Goal: Task Accomplishment & Management: Manage account settings

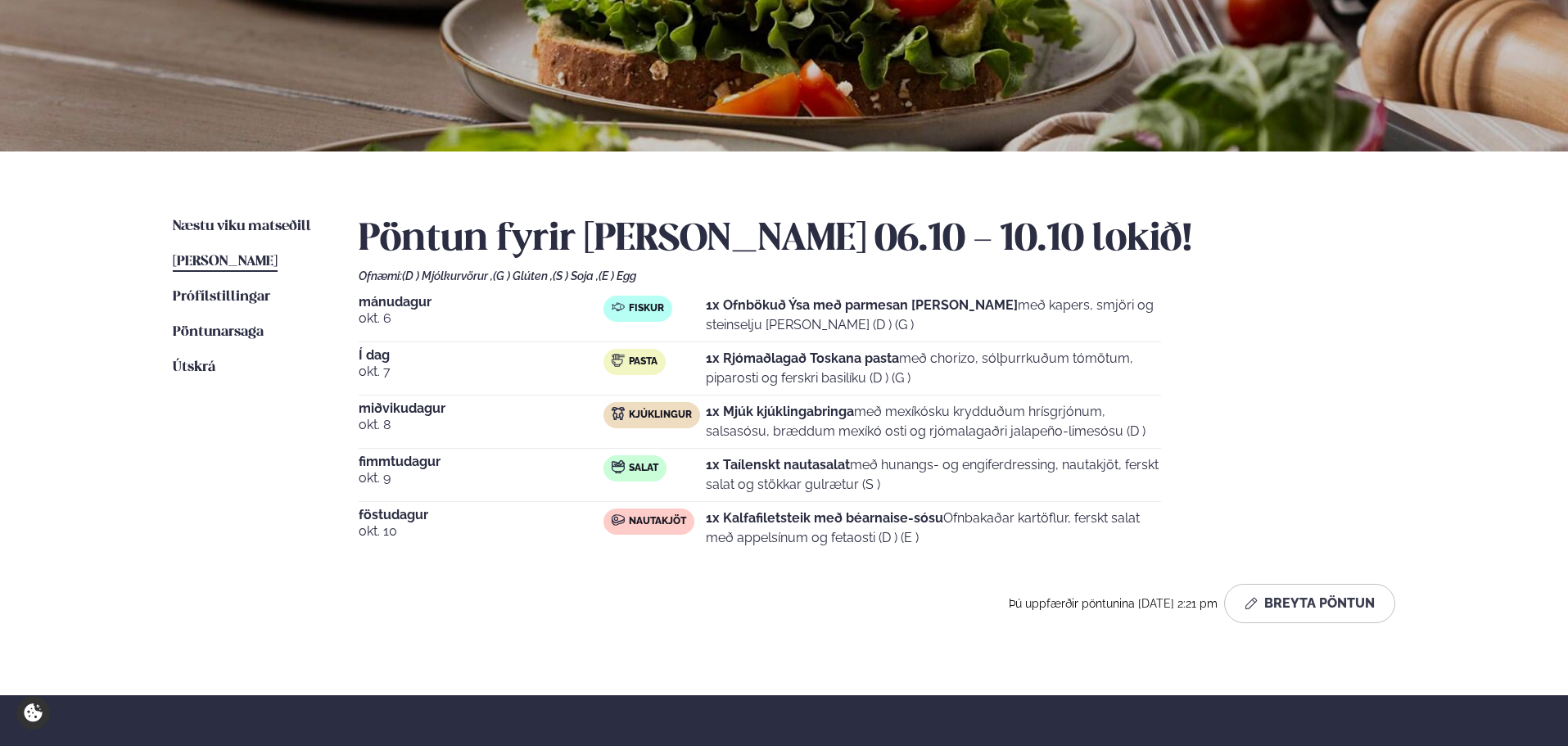
scroll to position [272, 0]
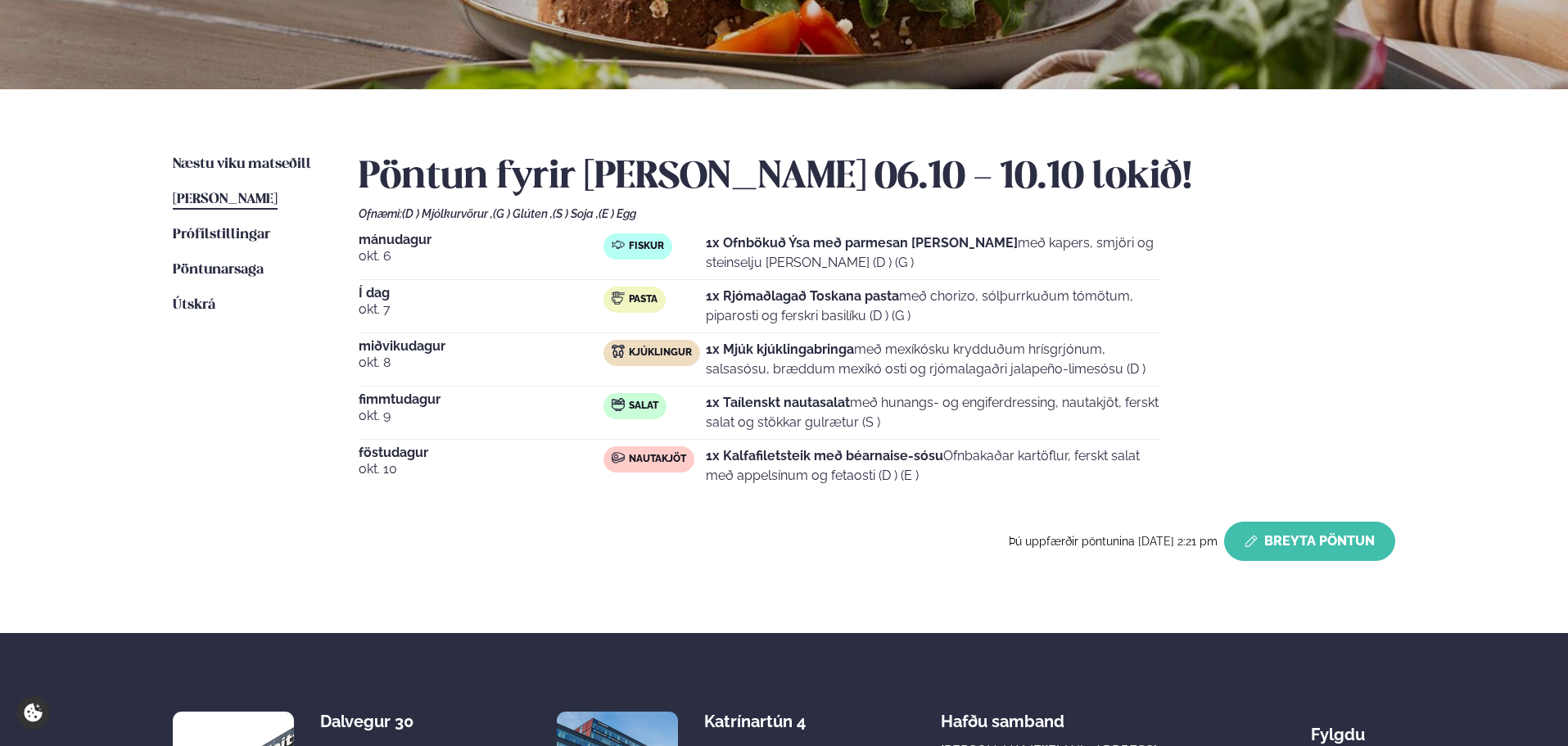
click at [1302, 545] on button "Breyta Pöntun" at bounding box center [1310, 541] width 171 height 39
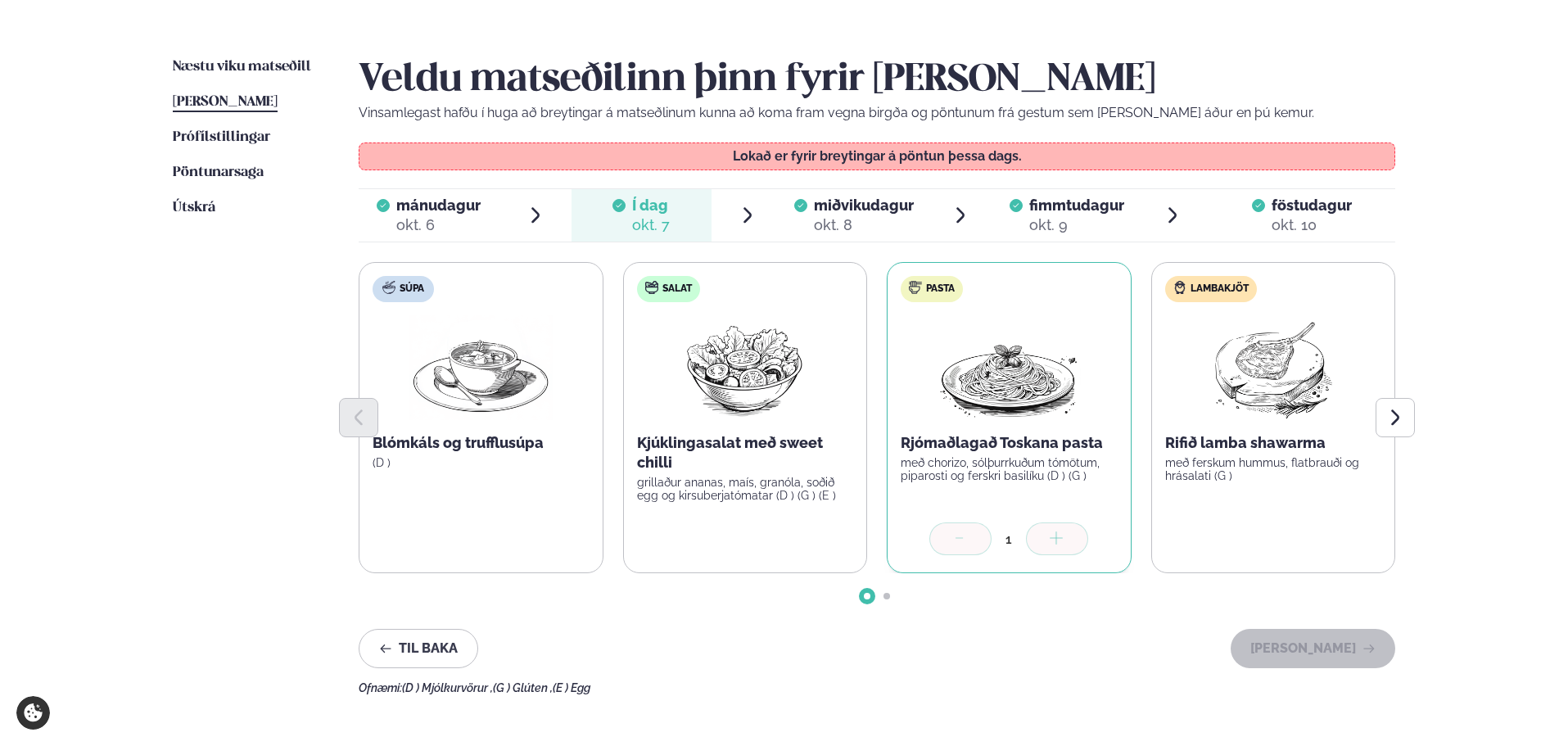
scroll to position [410, 0]
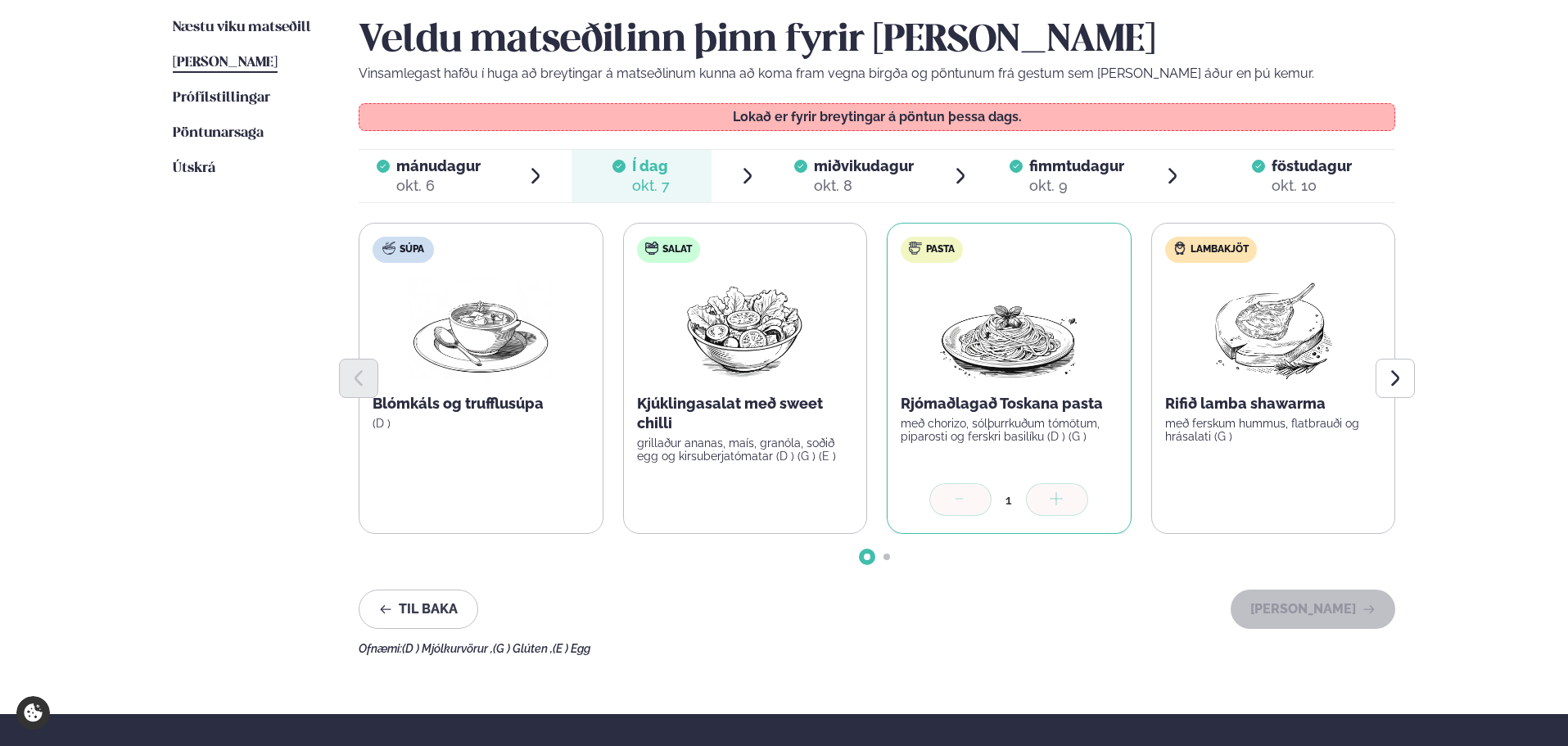
click at [857, 202] on div "mánudagur mán. [DATE] Í dag Í d. [DATE] miðvikudagur mið. [DATE] fimmtudagur fi…" at bounding box center [877, 175] width 1036 height 54
click at [857, 192] on div "okt. 8" at bounding box center [863, 186] width 100 height 20
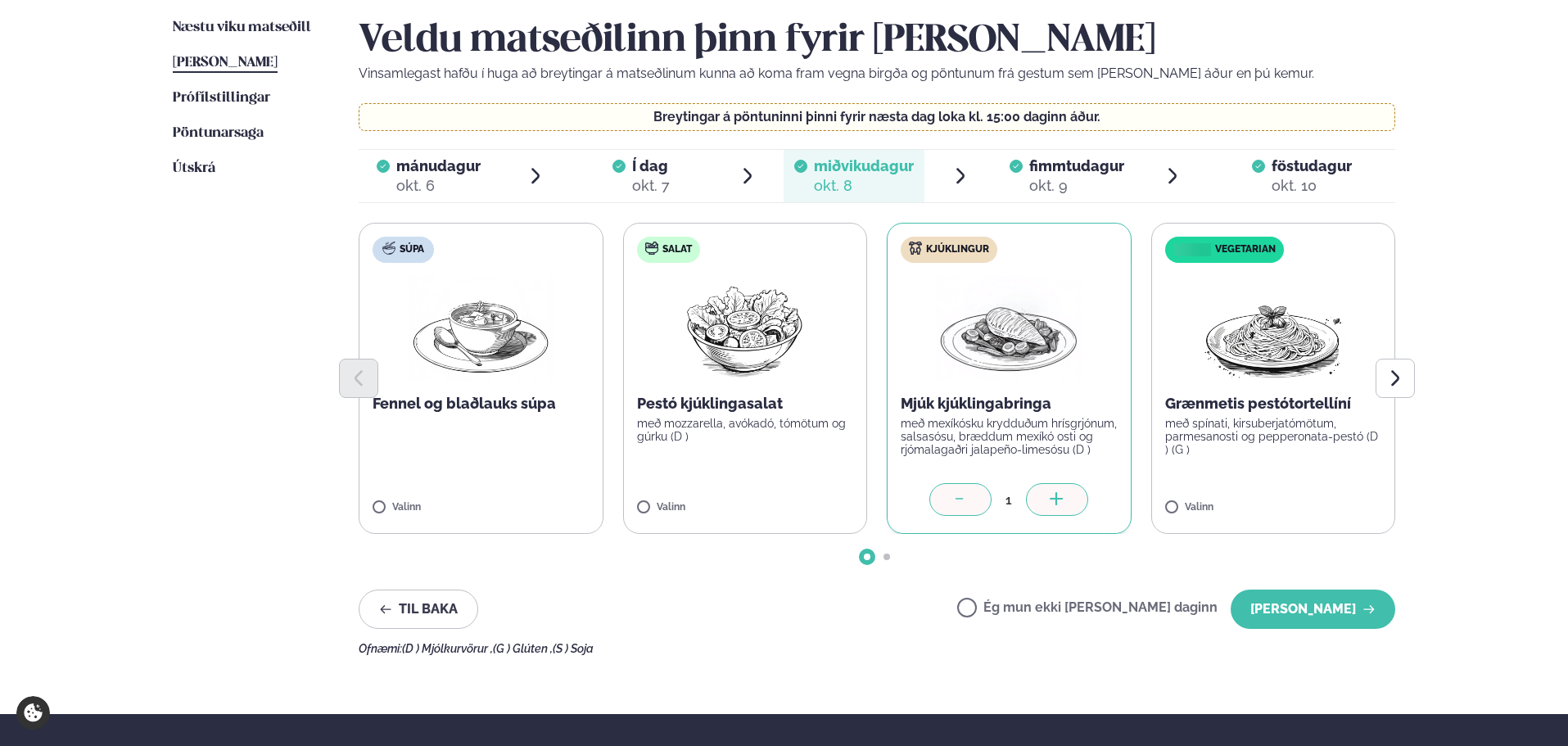
click at [946, 507] on div at bounding box center [960, 499] width 62 height 32
click at [1076, 605] on label "Ég mun ekki [PERSON_NAME] daginn" at bounding box center [1087, 610] width 260 height 17
click at [1296, 610] on button "[PERSON_NAME]" at bounding box center [1313, 609] width 165 height 39
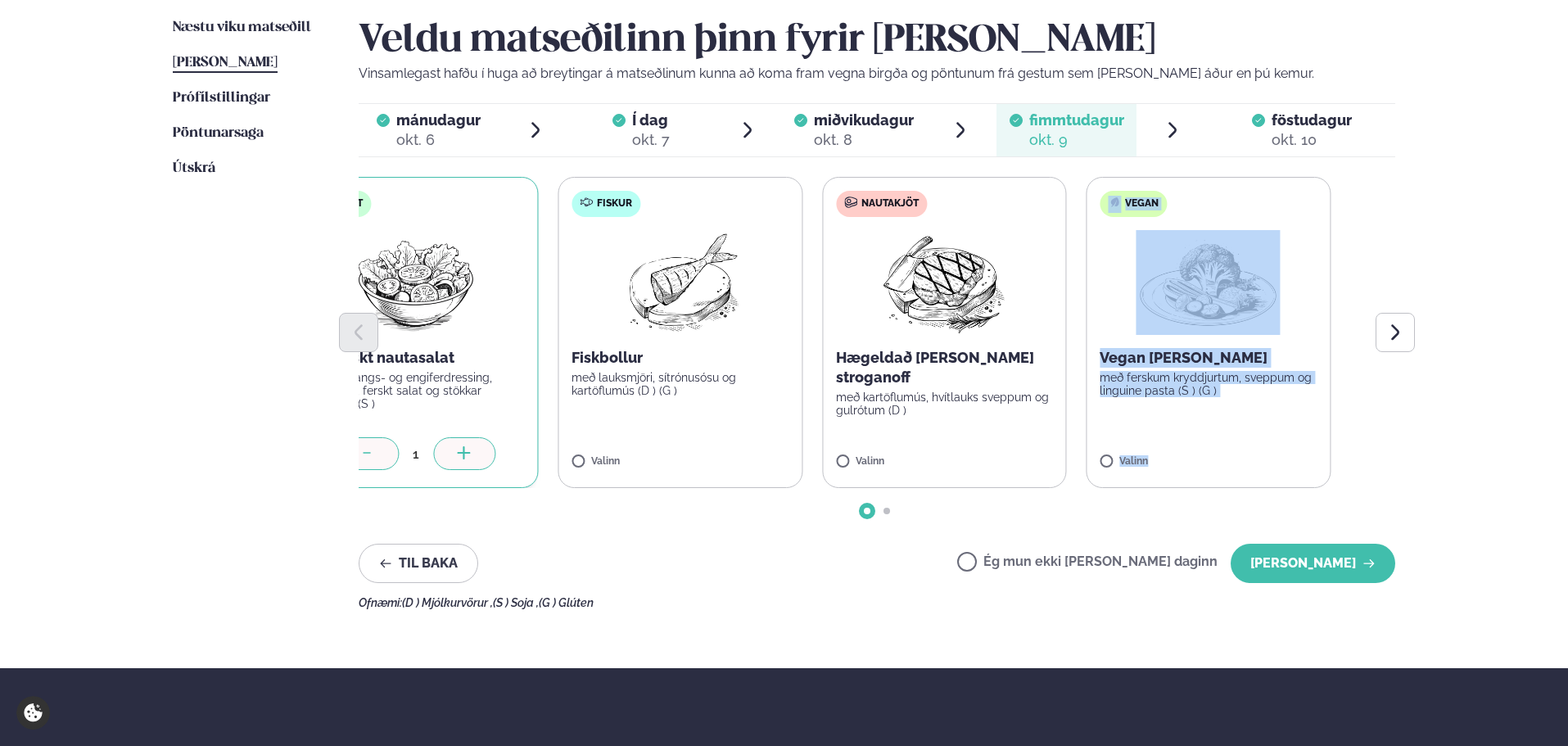
drag, startPoint x: 1388, startPoint y: 435, endPoint x: 908, endPoint y: 522, distance: 487.8
click at [915, 517] on div "Veldu matseðilinn þinn fyrir [PERSON_NAME] Vinsamlegast hafðu í huga að breytin…" at bounding box center [877, 313] width 1036 height 592
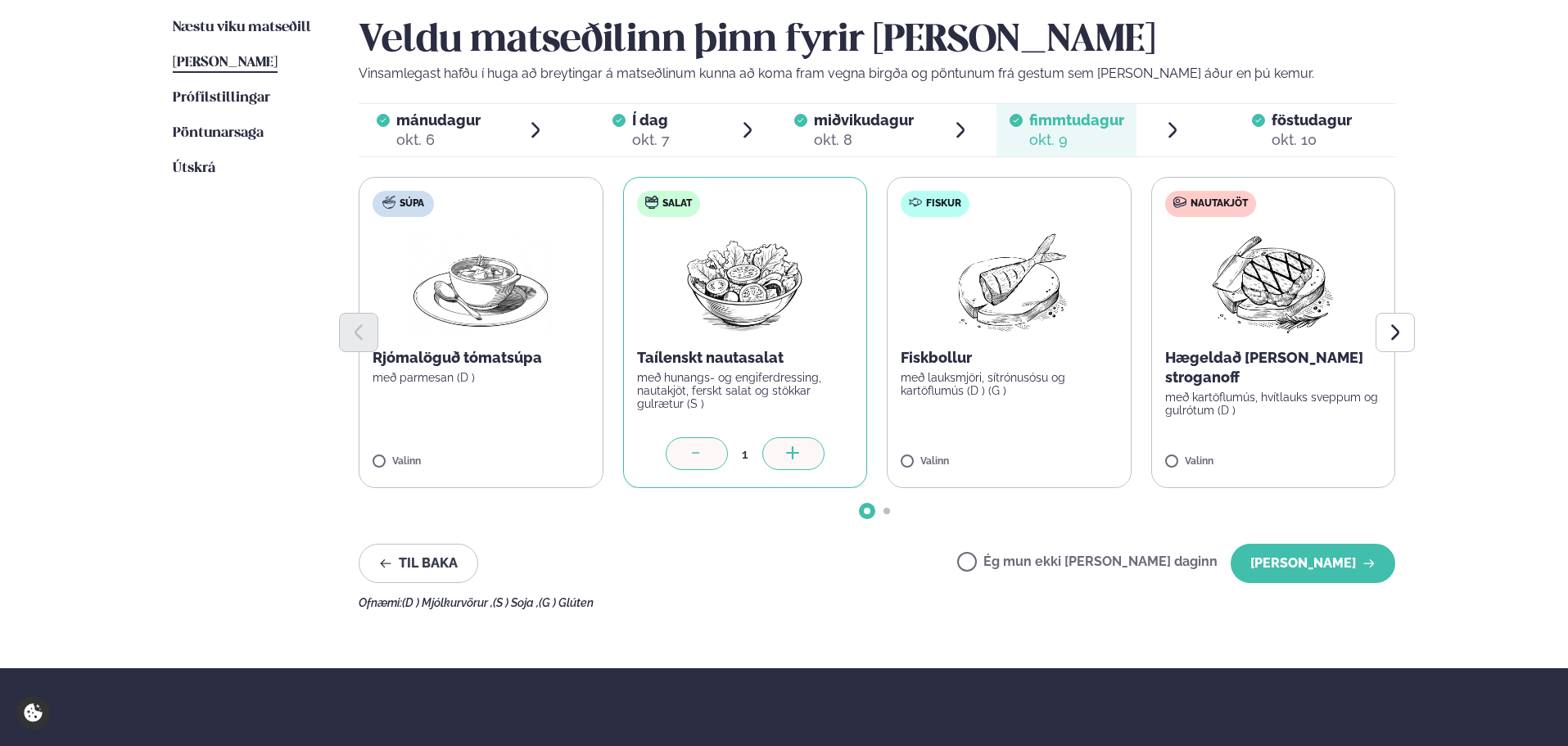
click at [1070, 600] on div "Ofnæmi: (D ) Mjólkurvörur , (S ) Soja , (G ) Glúten" at bounding box center [877, 603] width 1036 height 13
drag, startPoint x: 1244, startPoint y: 334, endPoint x: 1035, endPoint y: 325, distance: 209.2
click at [984, 344] on div at bounding box center [877, 332] width 1036 height 39
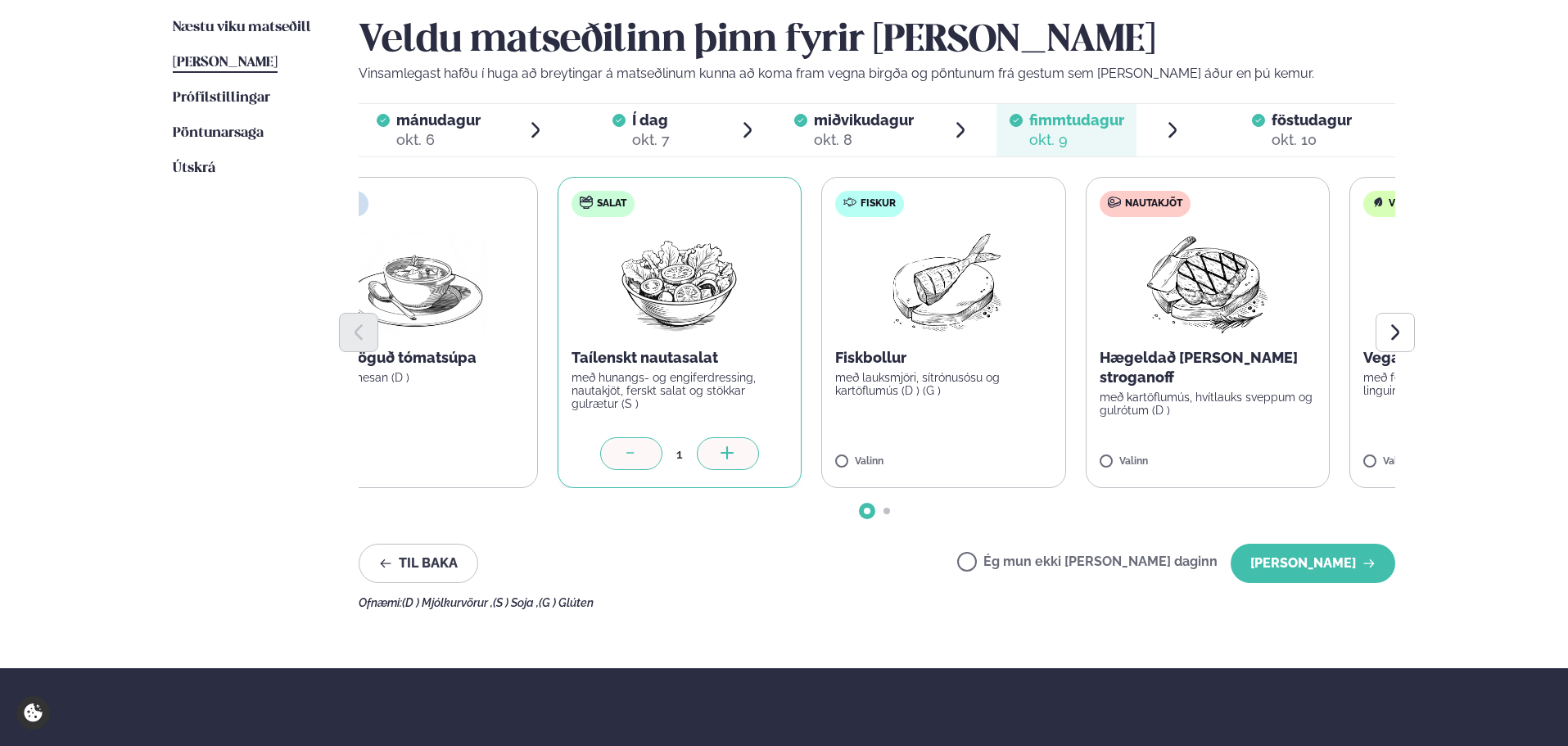
click at [1268, 270] on img at bounding box center [1207, 283] width 145 height 105
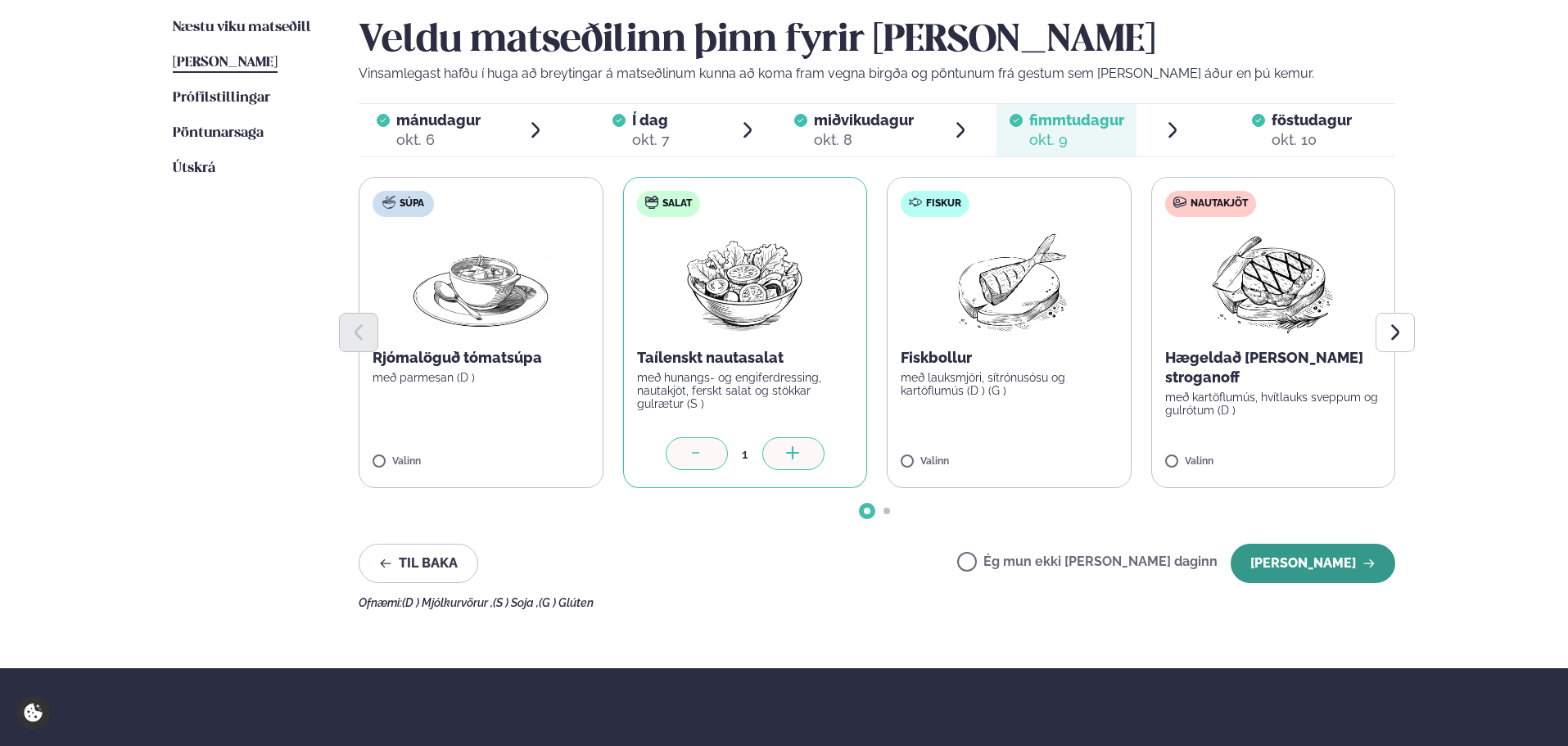
click at [1327, 551] on button "[PERSON_NAME]" at bounding box center [1313, 563] width 165 height 39
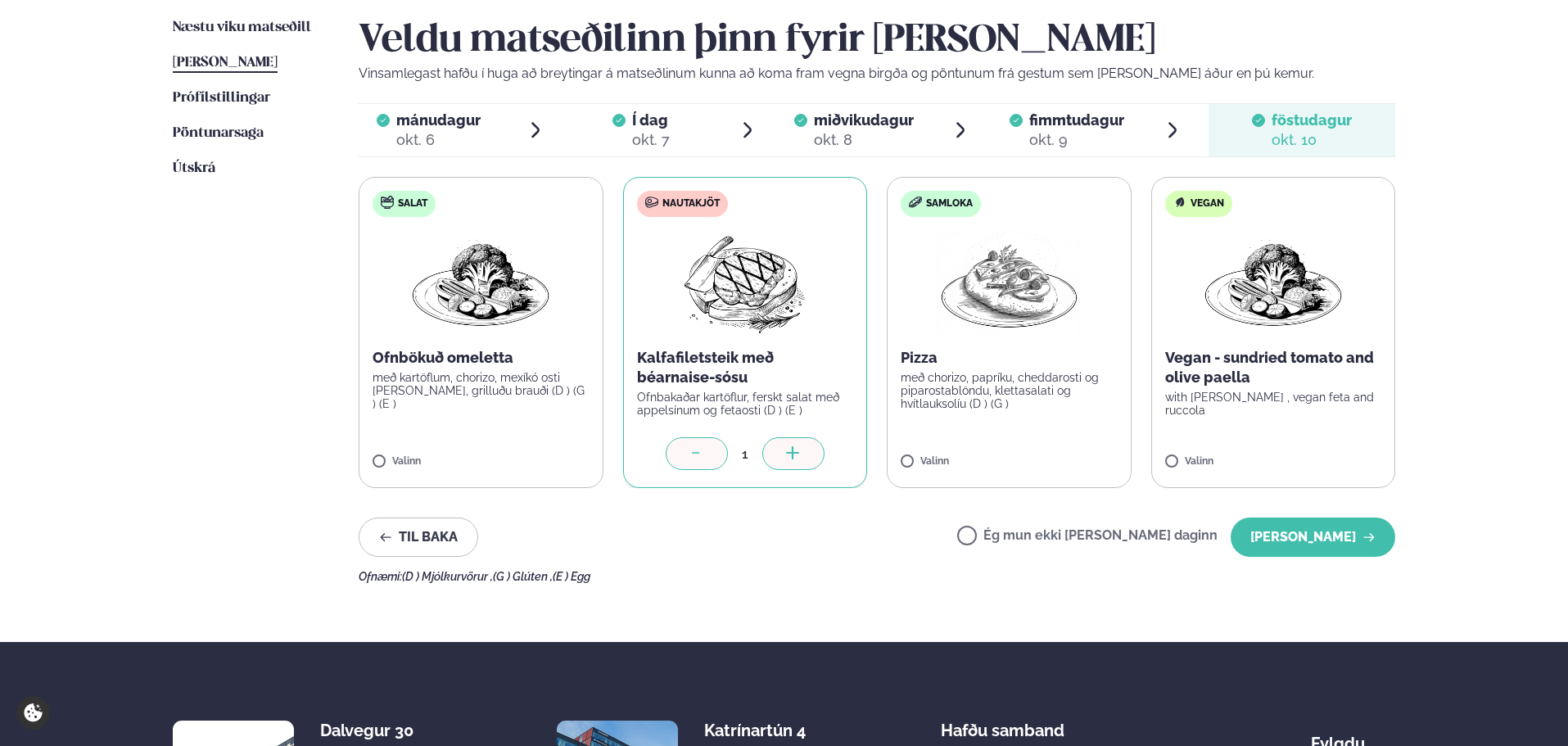
click at [1327, 551] on button "[PERSON_NAME]" at bounding box center [1313, 536] width 165 height 39
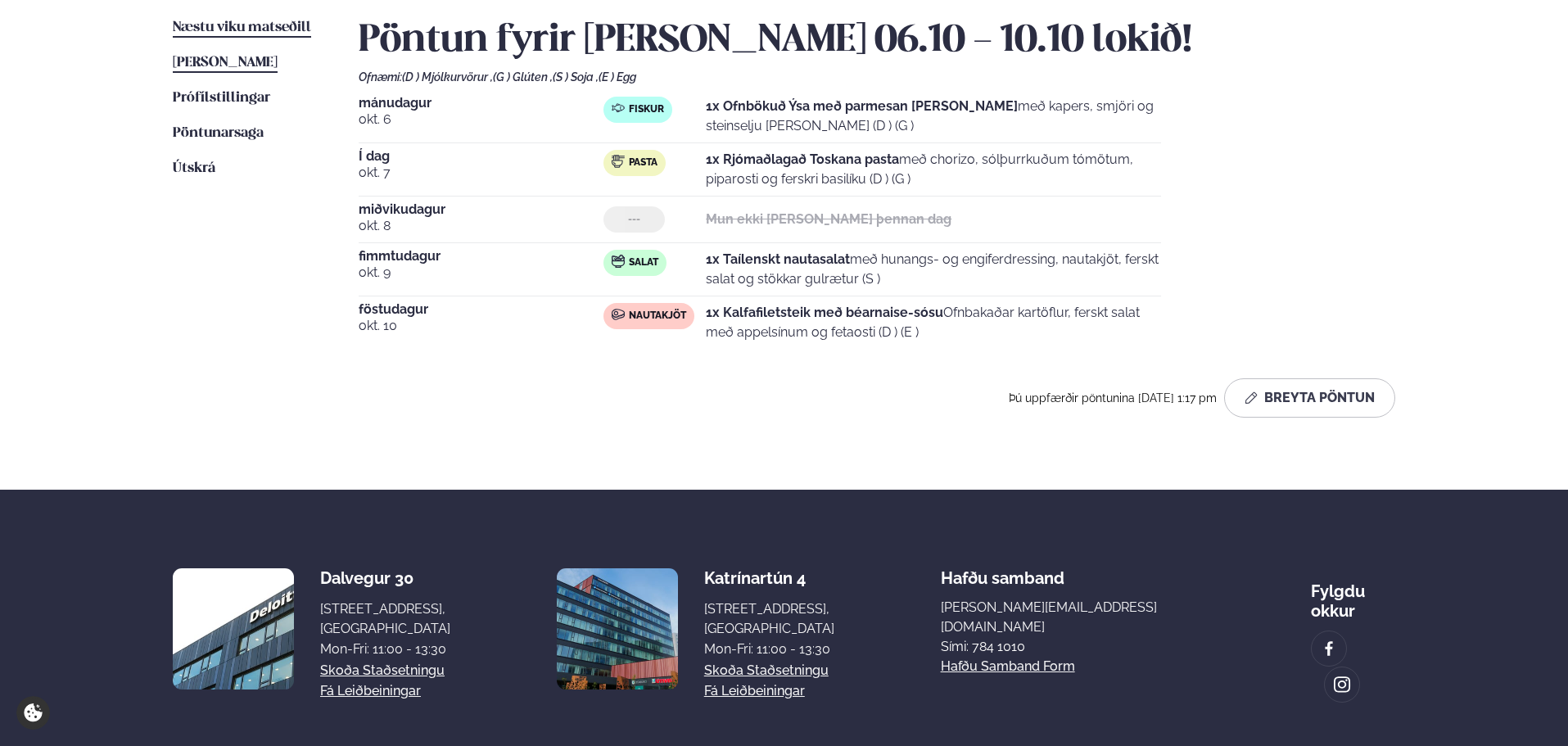
click at [262, 33] on span "Næstu viku matseðill" at bounding box center [241, 27] width 138 height 14
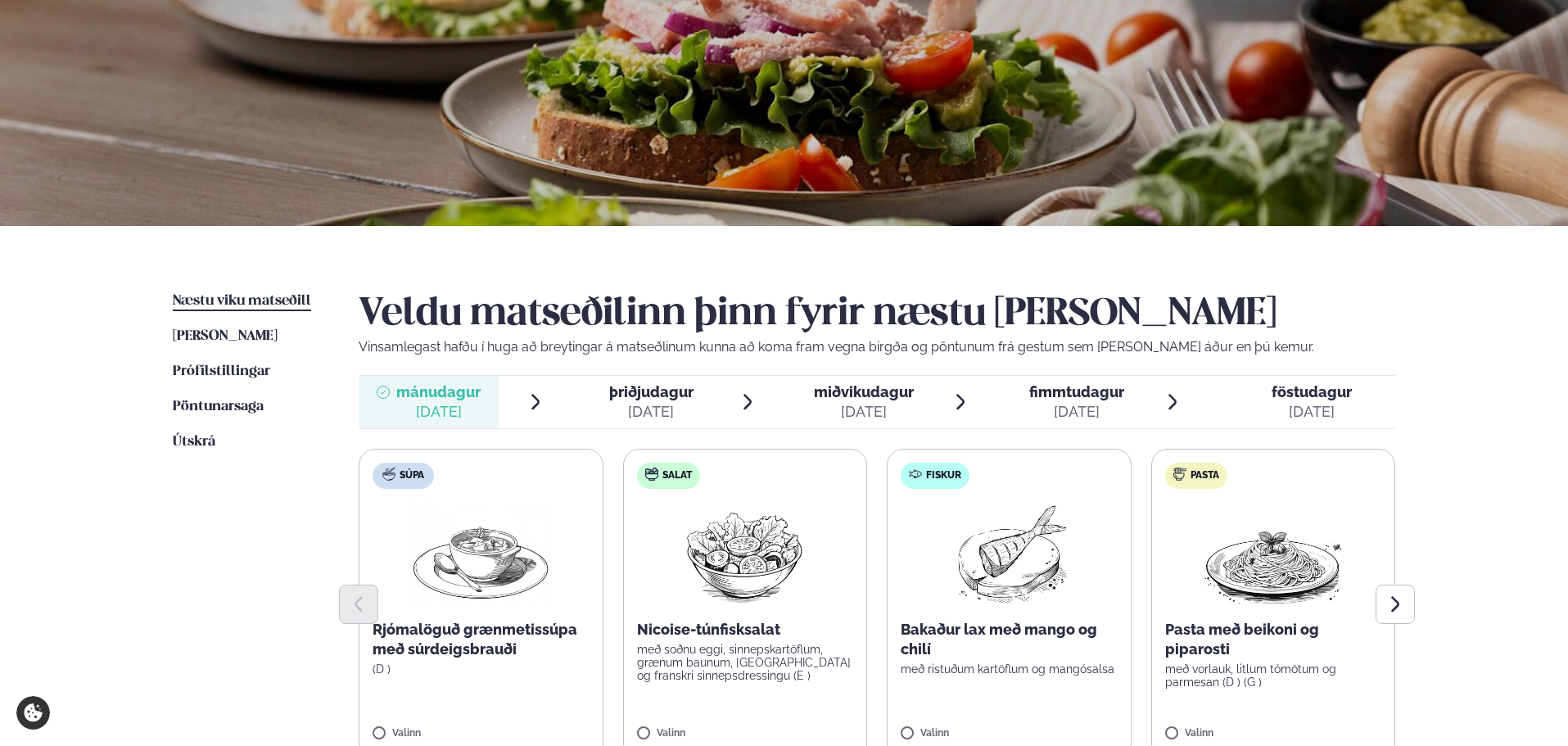
scroll to position [410, 0]
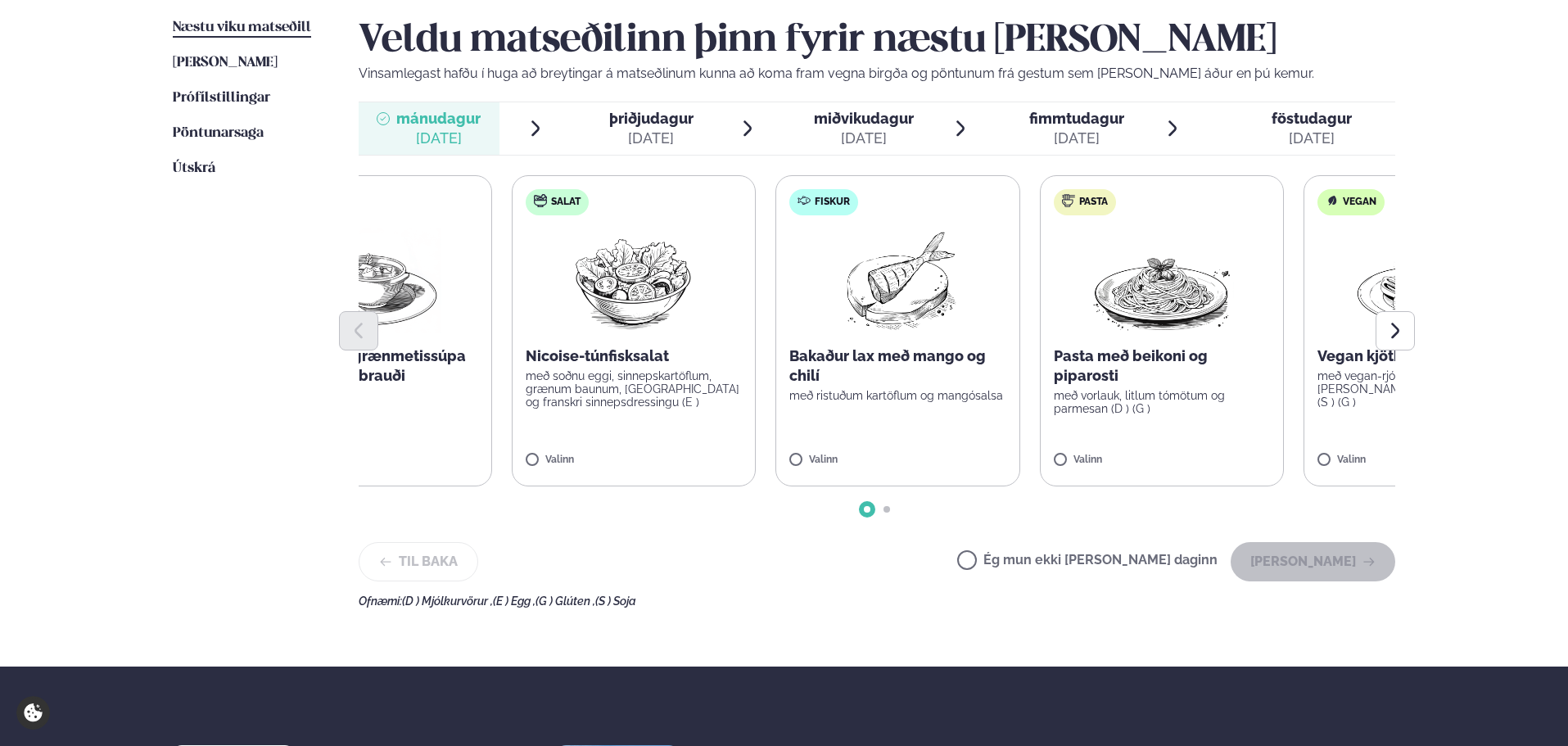
drag, startPoint x: 1071, startPoint y: 437, endPoint x: 954, endPoint y: 439, distance: 117.0
click at [954, 444] on label "Fiskur Bakaður lax með mango og chilí með ristuðum kartöflum og mangósalsa Vali…" at bounding box center [897, 331] width 245 height 312
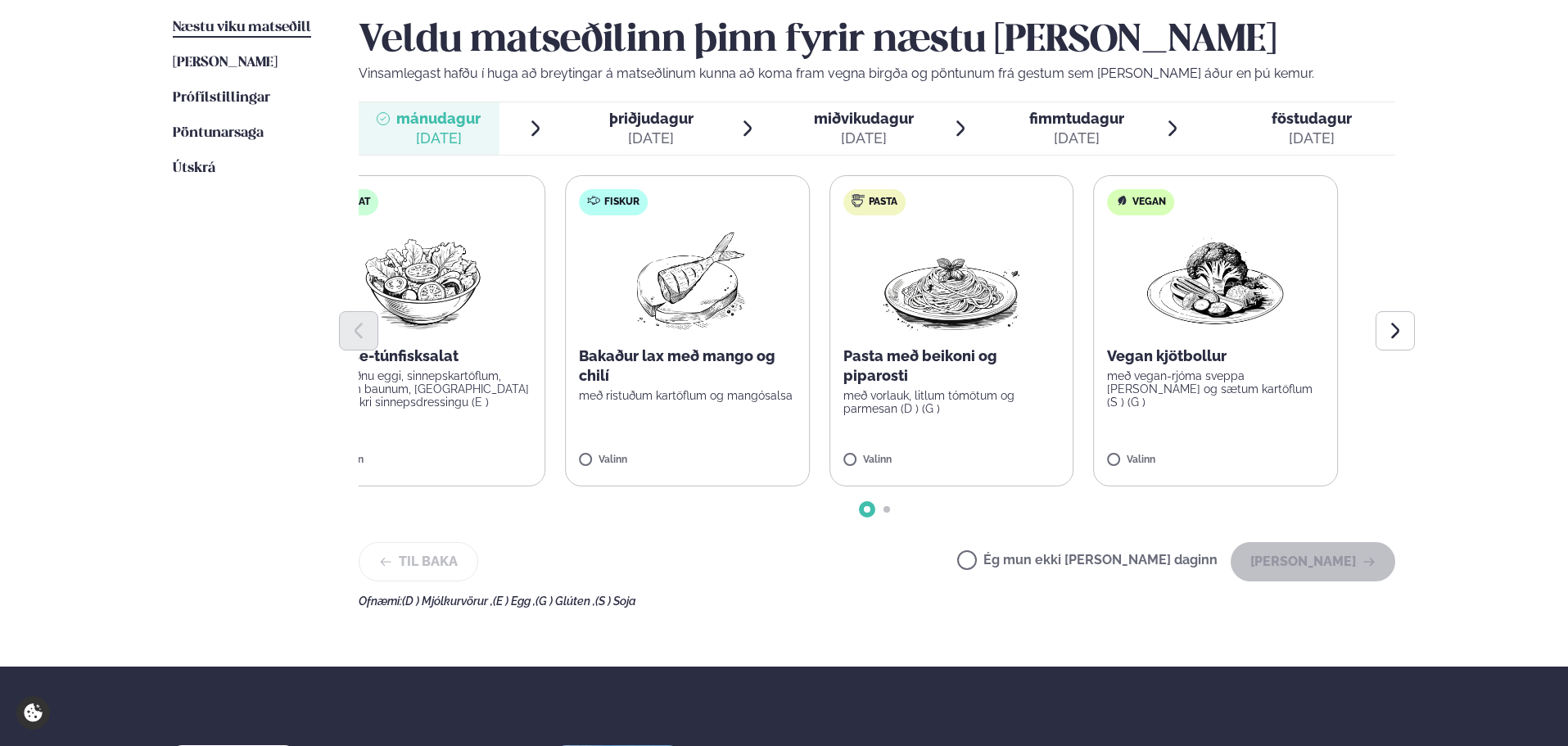
click at [639, 434] on label "Fiskur Bakaður lax með mango og chilí með ristuðum kartöflum og mangósalsa Vali…" at bounding box center [687, 331] width 245 height 312
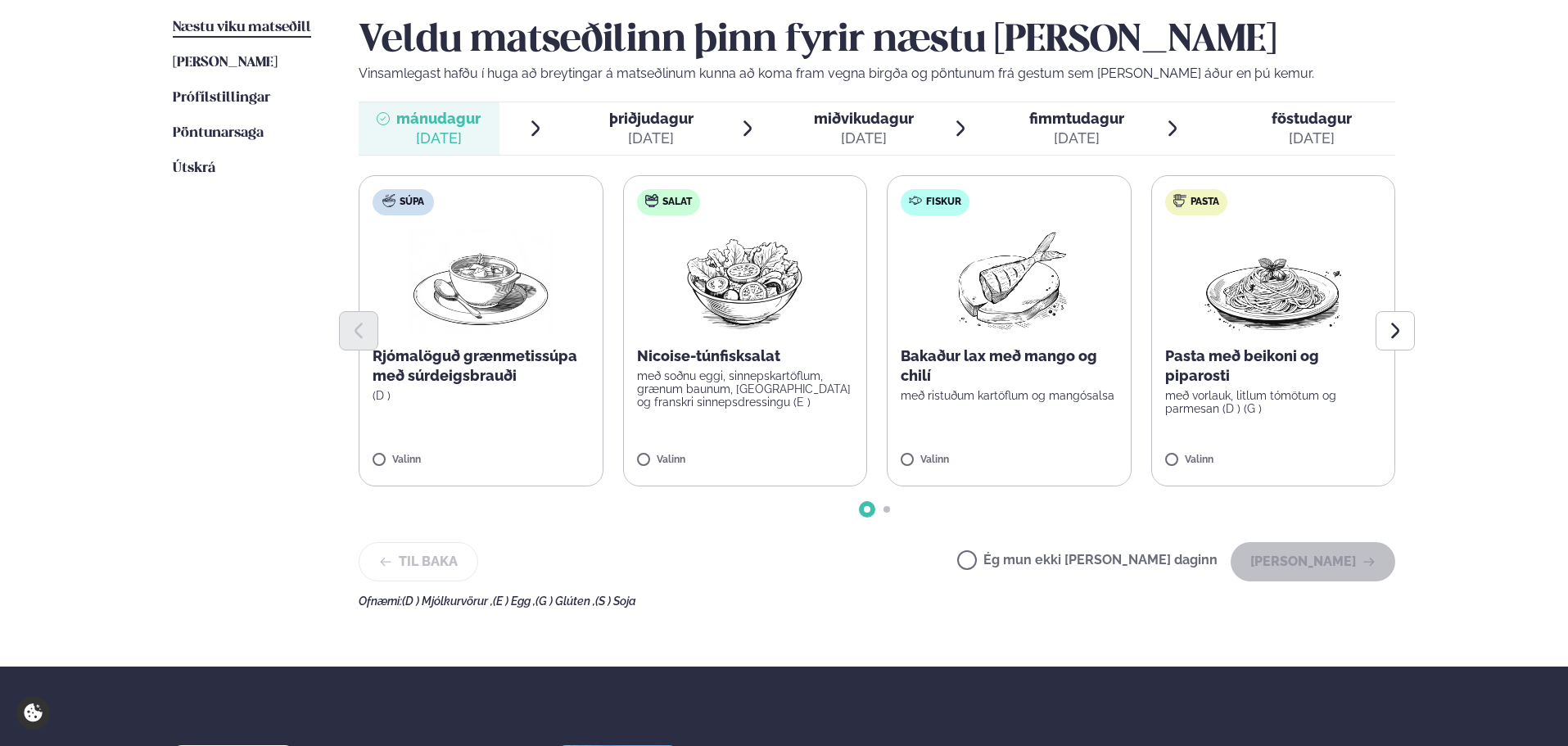
click at [1000, 371] on p "Bakaður lax með mango og chilí" at bounding box center [1010, 366] width 217 height 39
click at [1091, 110] on span "fimmtudagur" at bounding box center [1077, 118] width 95 height 17
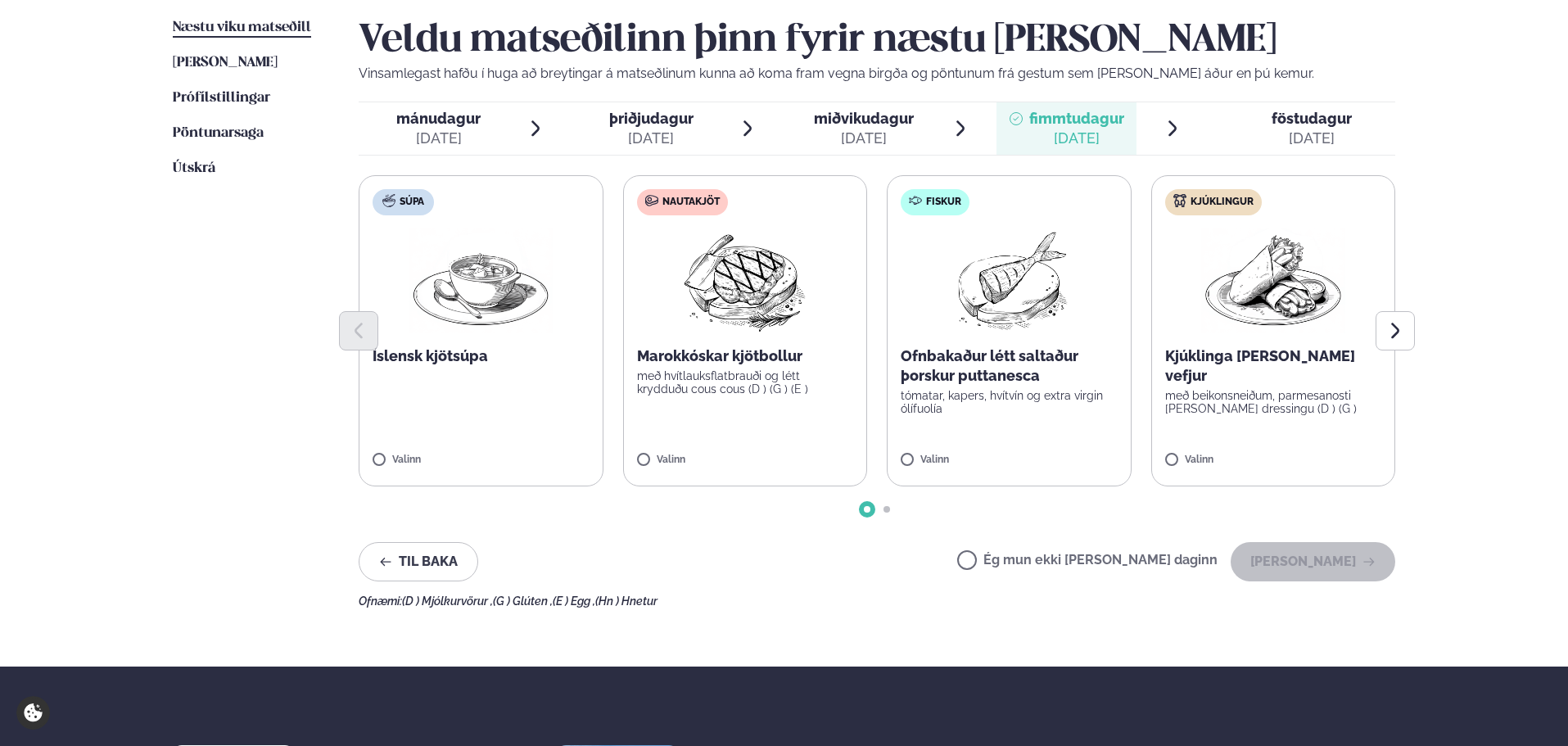
click at [452, 123] on span "mánudagur" at bounding box center [438, 118] width 85 height 17
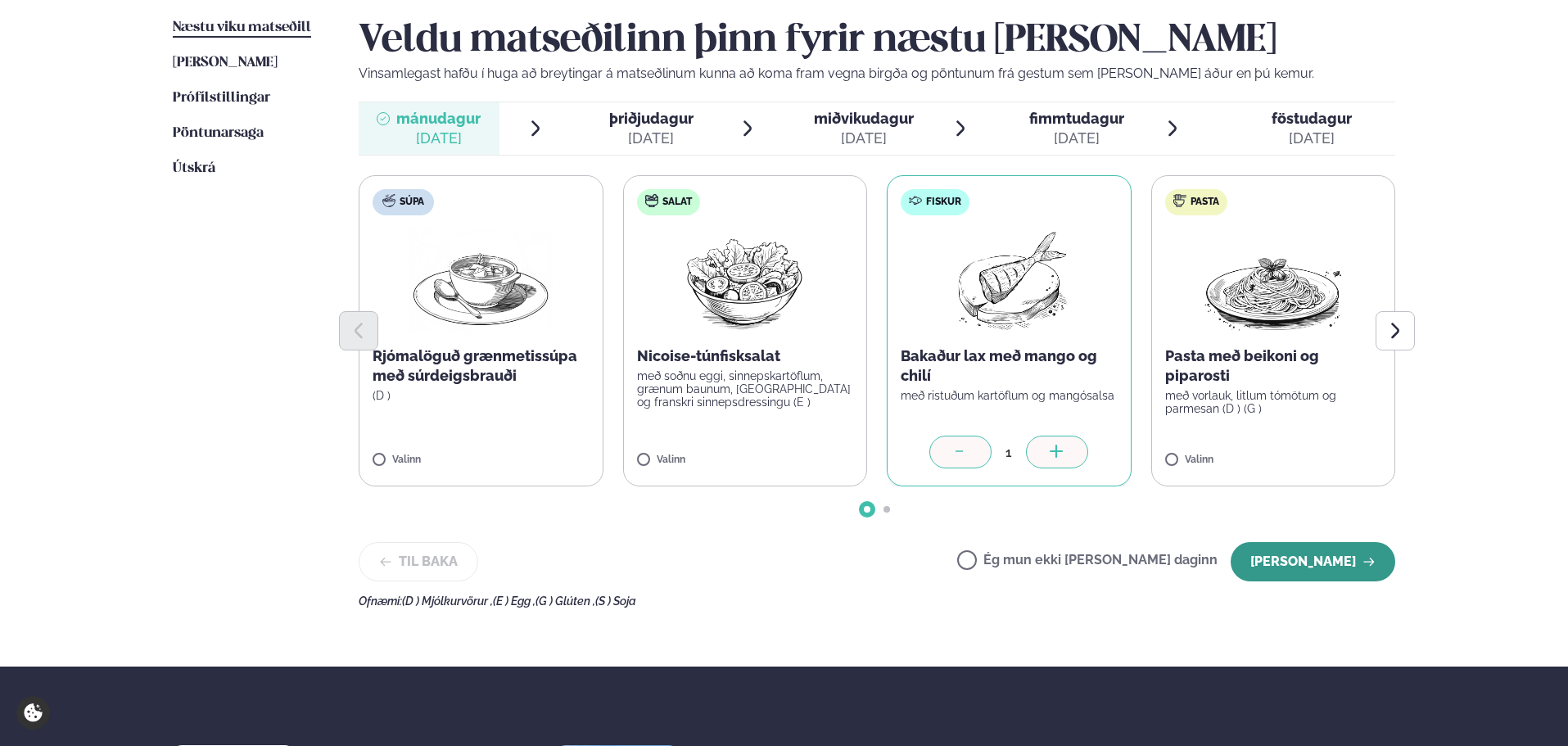
click at [1344, 563] on button "[PERSON_NAME]" at bounding box center [1313, 561] width 165 height 39
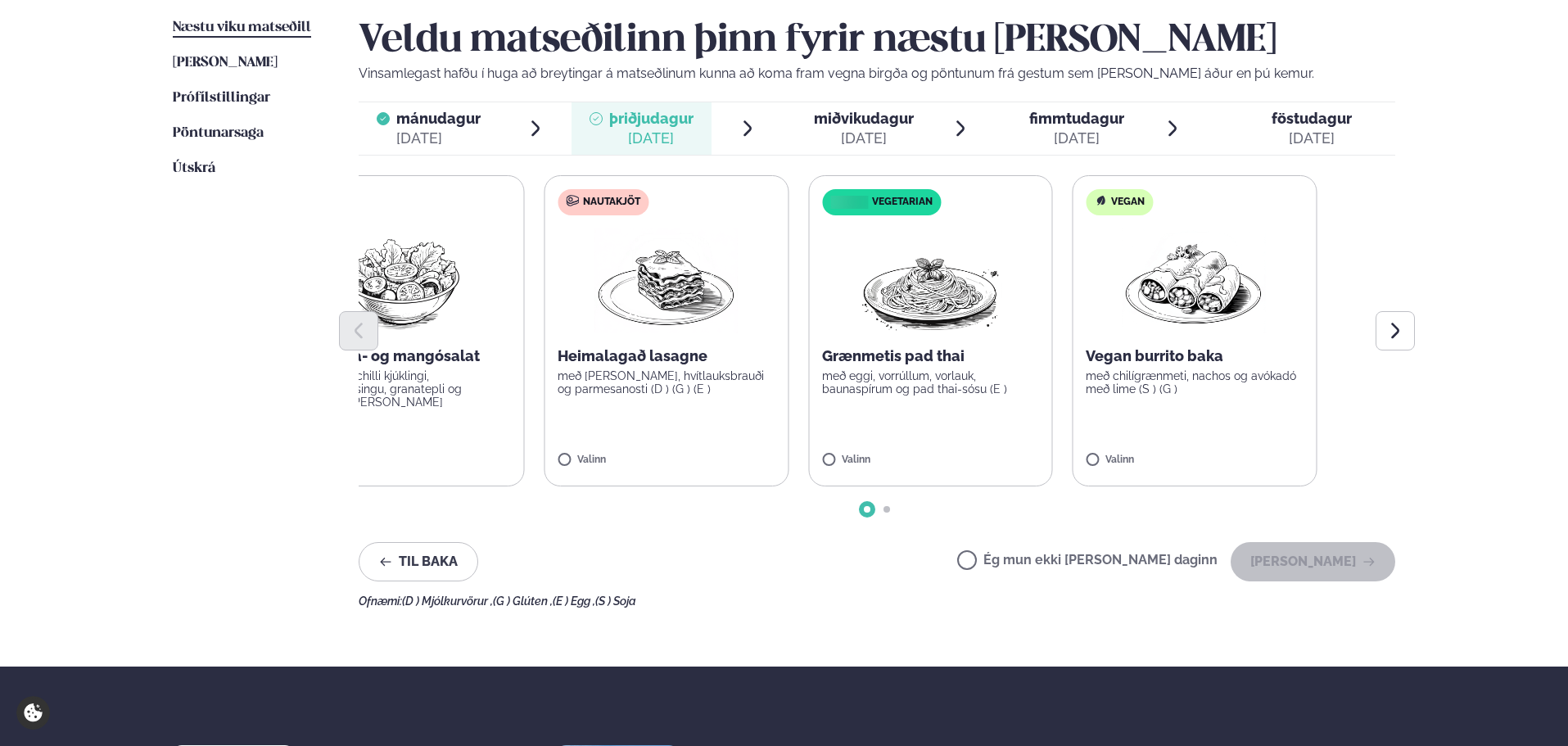
drag, startPoint x: 1114, startPoint y: 440, endPoint x: 672, endPoint y: 474, distance: 443.3
click at [672, 474] on label "Nautakjöt Heimalagað lasagne með basil pesto, hvítlauksbrauði og parmesanosti (…" at bounding box center [666, 331] width 245 height 312
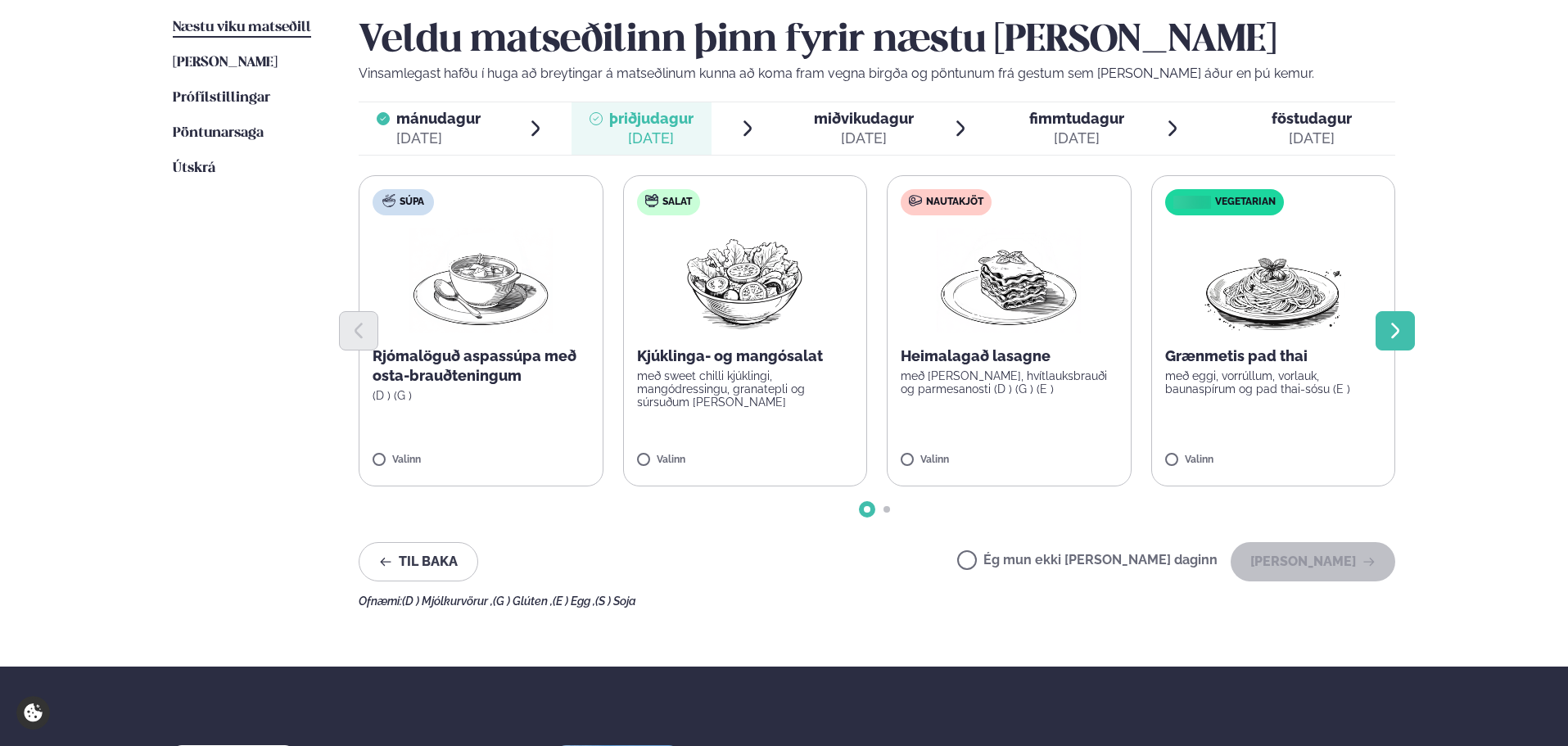
click at [1392, 315] on button "Next slide" at bounding box center [1395, 331] width 39 height 39
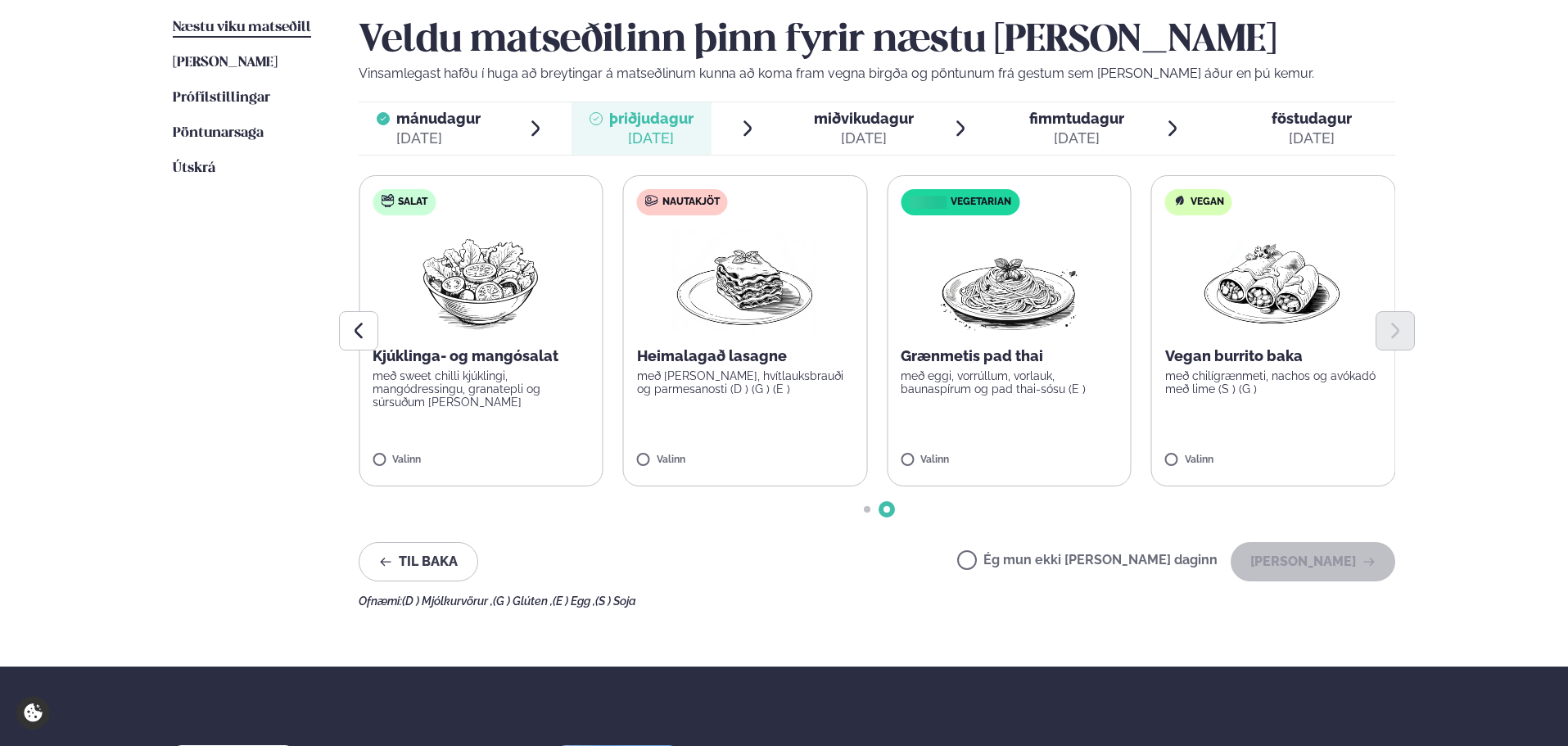
click at [669, 392] on p "með [PERSON_NAME], hvítlauksbrauði og parmesanosti (D ) (G ) (E )" at bounding box center [746, 383] width 217 height 27
click at [1253, 559] on button "[PERSON_NAME]" at bounding box center [1313, 561] width 165 height 39
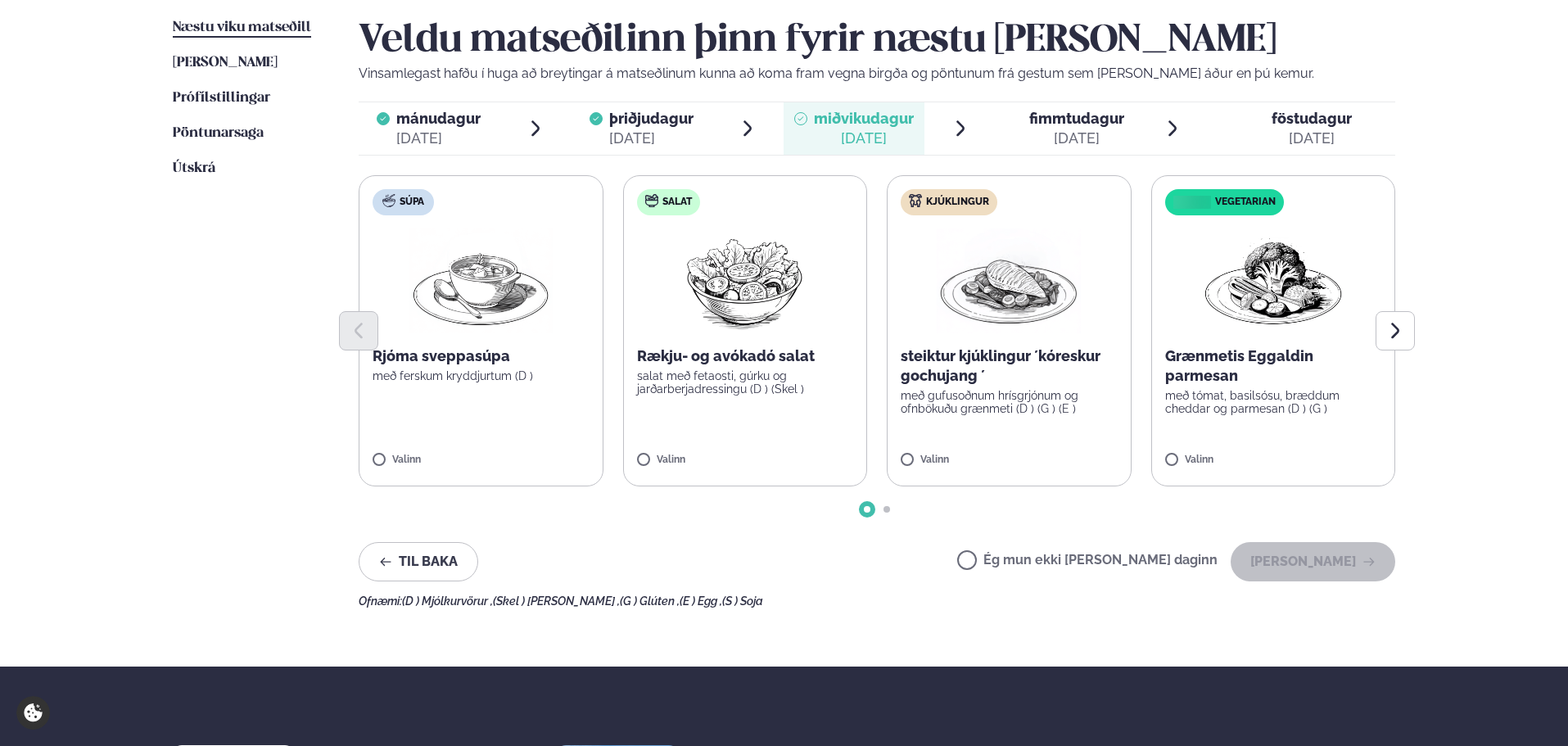
click at [1026, 413] on p "með gufusoðnum hrísgrjónum og ofnbökuðu grænmeti (D ) (G ) (E )" at bounding box center [1010, 402] width 217 height 27
click at [1384, 335] on button "Next slide" at bounding box center [1395, 331] width 39 height 39
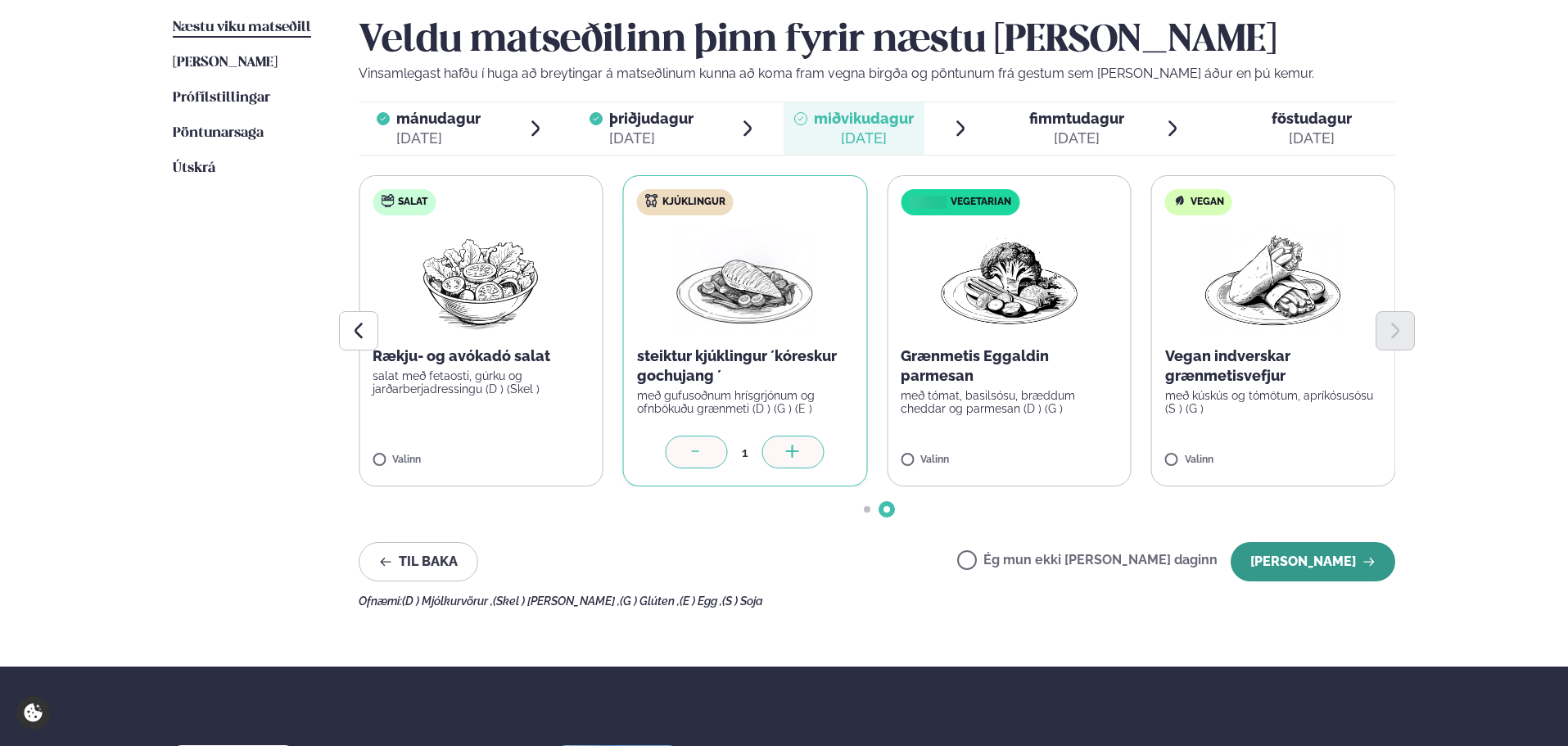
click at [1338, 561] on button "[PERSON_NAME]" at bounding box center [1313, 561] width 165 height 39
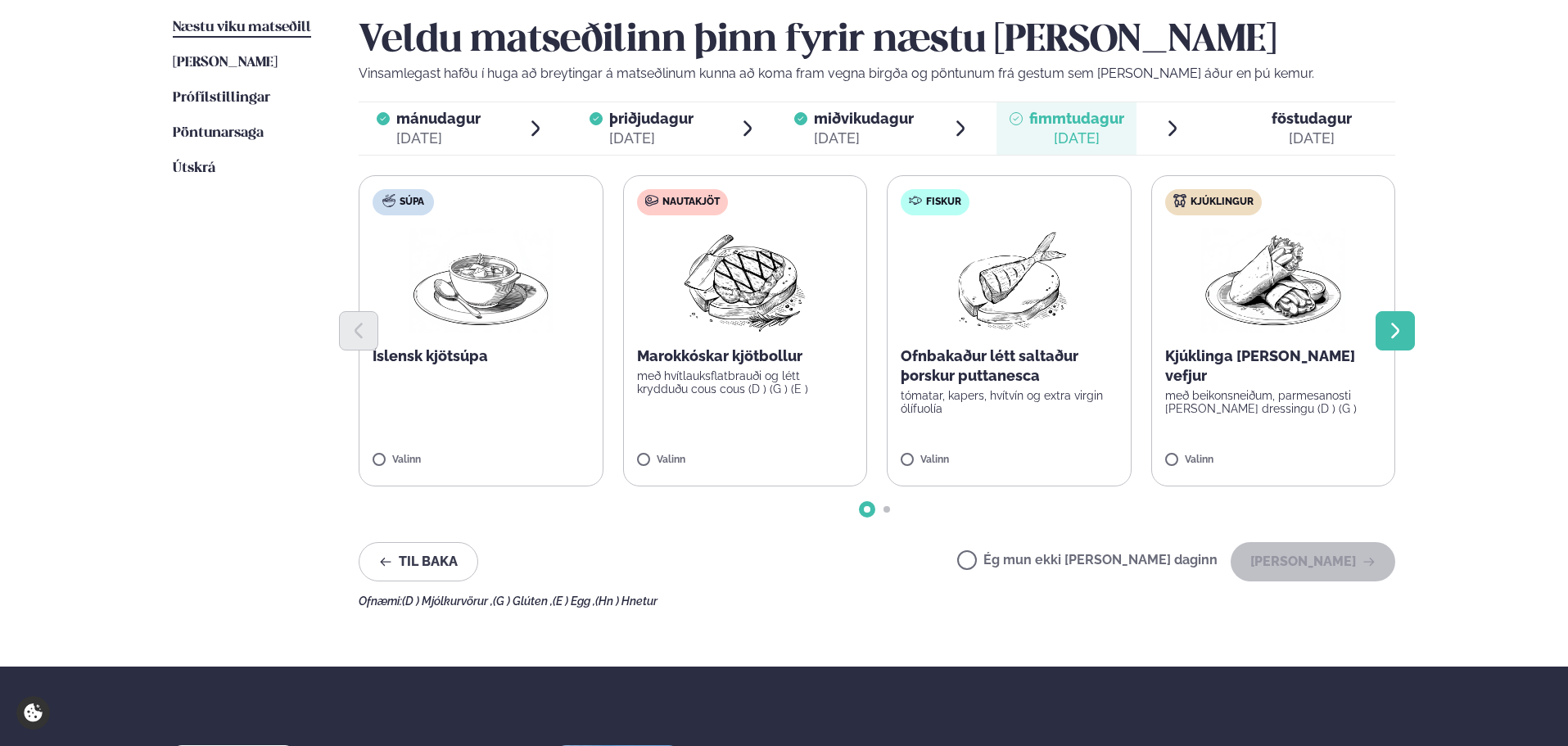
click at [1392, 331] on icon "Next slide" at bounding box center [1395, 331] width 20 height 20
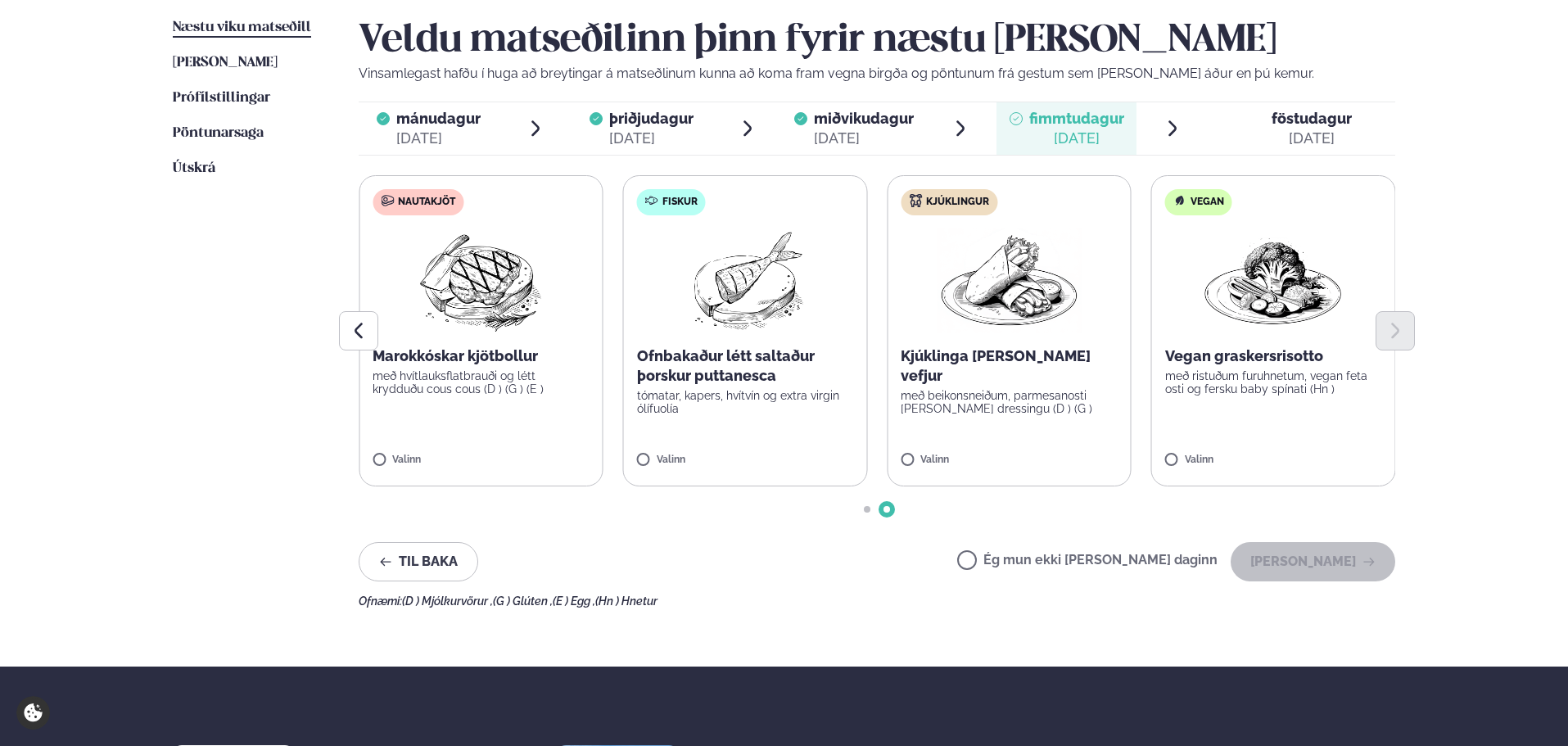
click at [1054, 389] on p "með beikonsneiðum, parmesanosti [PERSON_NAME] dressingu (D ) (G )" at bounding box center [1010, 402] width 217 height 27
click at [1317, 569] on button "[PERSON_NAME]" at bounding box center [1313, 561] width 165 height 39
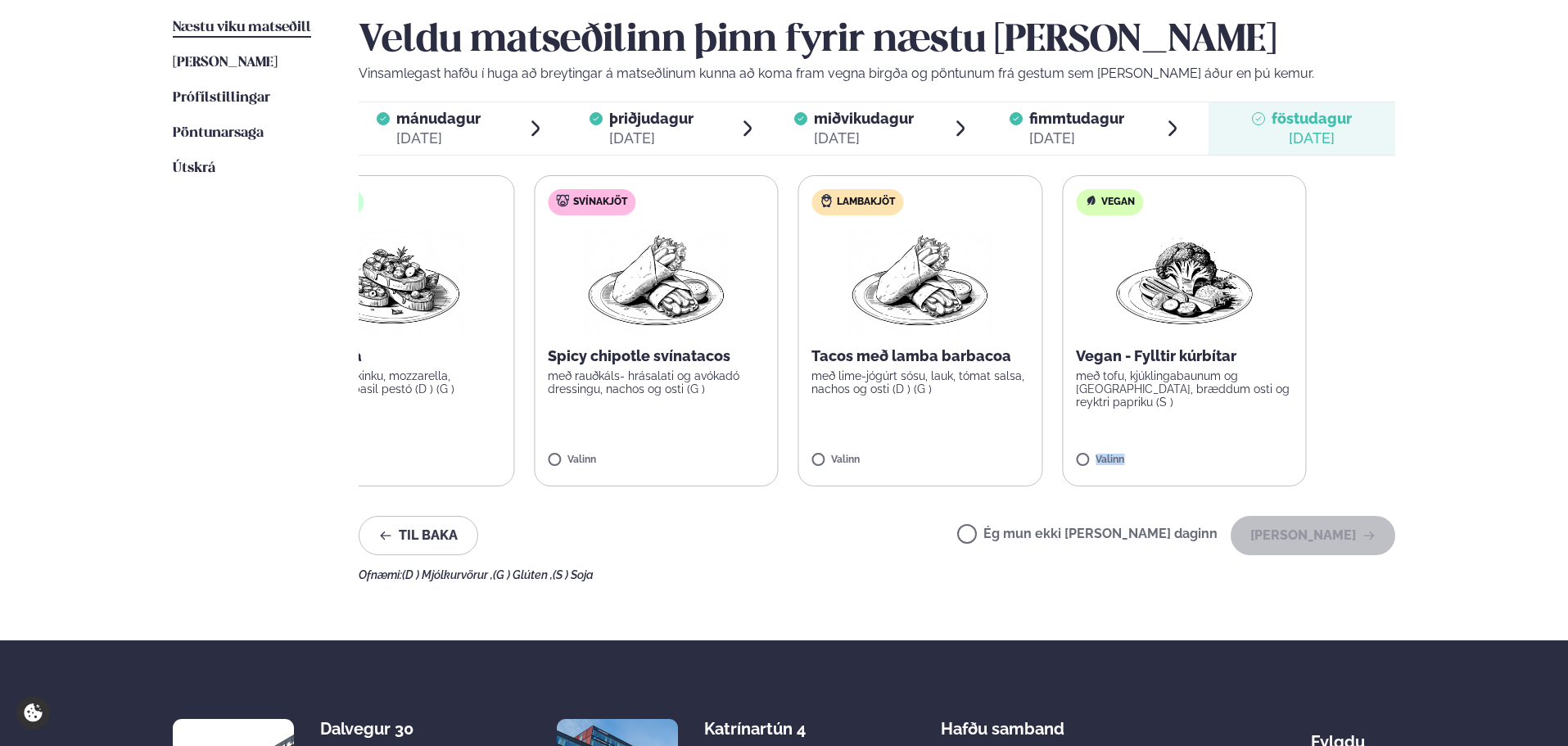
click at [1117, 464] on label "Vegan Vegan - Fylltir kúrbítar með tofu, kjúklingabaunum og [GEOGRAPHIC_DATA], …" at bounding box center [1184, 331] width 245 height 312
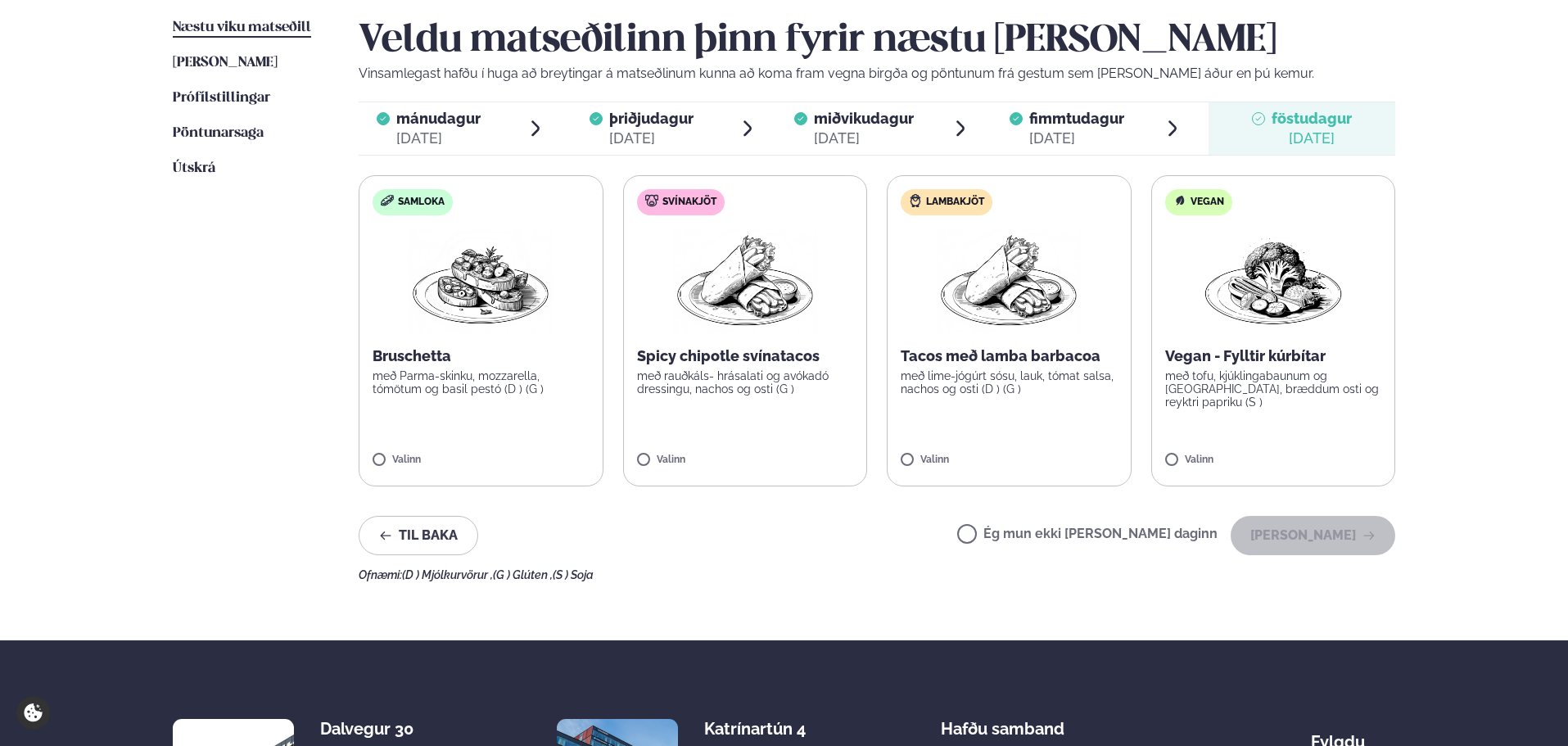
click at [843, 577] on div "Ofnæmi: (D ) Mjólkurvörur , (G ) Glúten , (S ) Soja" at bounding box center [877, 575] width 1036 height 13
click at [825, 460] on div "Valinn" at bounding box center [746, 461] width 217 height 14
click at [1270, 535] on button "[PERSON_NAME]" at bounding box center [1313, 535] width 165 height 39
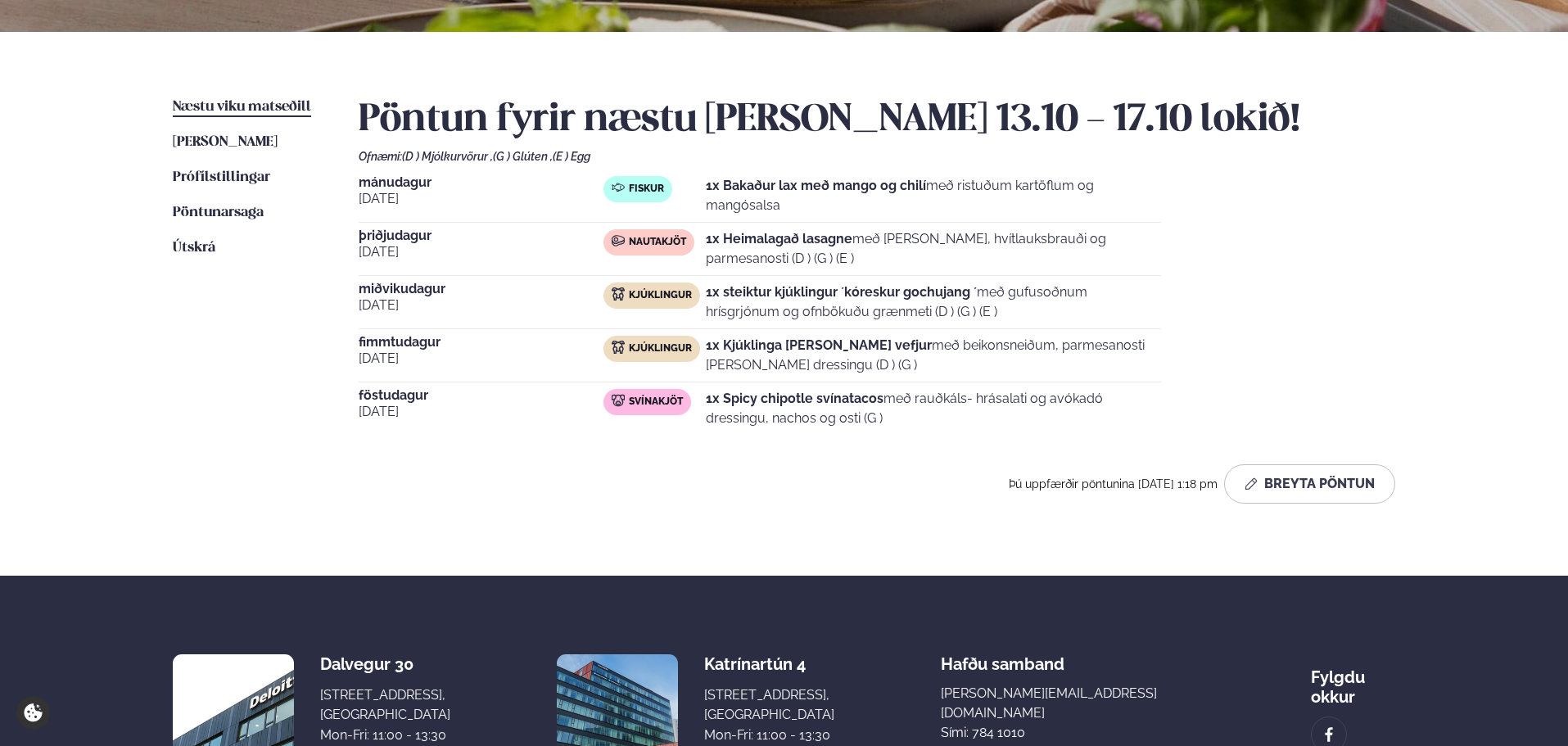
scroll to position [272, 0]
